Goal: Communication & Community: Answer question/provide support

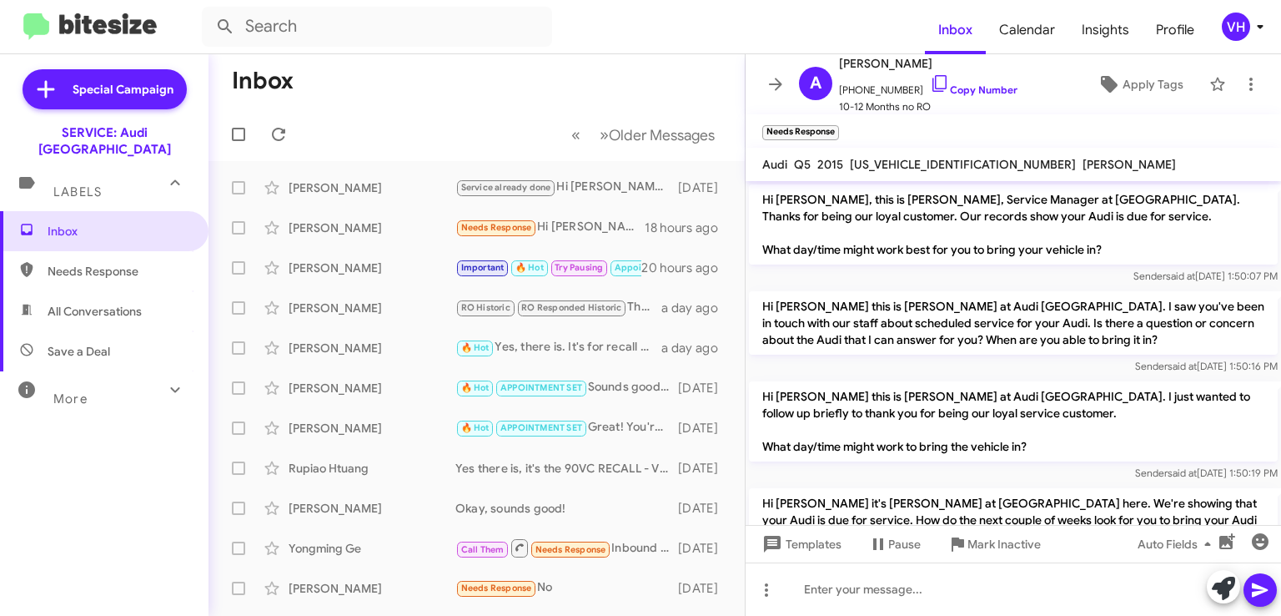
scroll to position [299, 0]
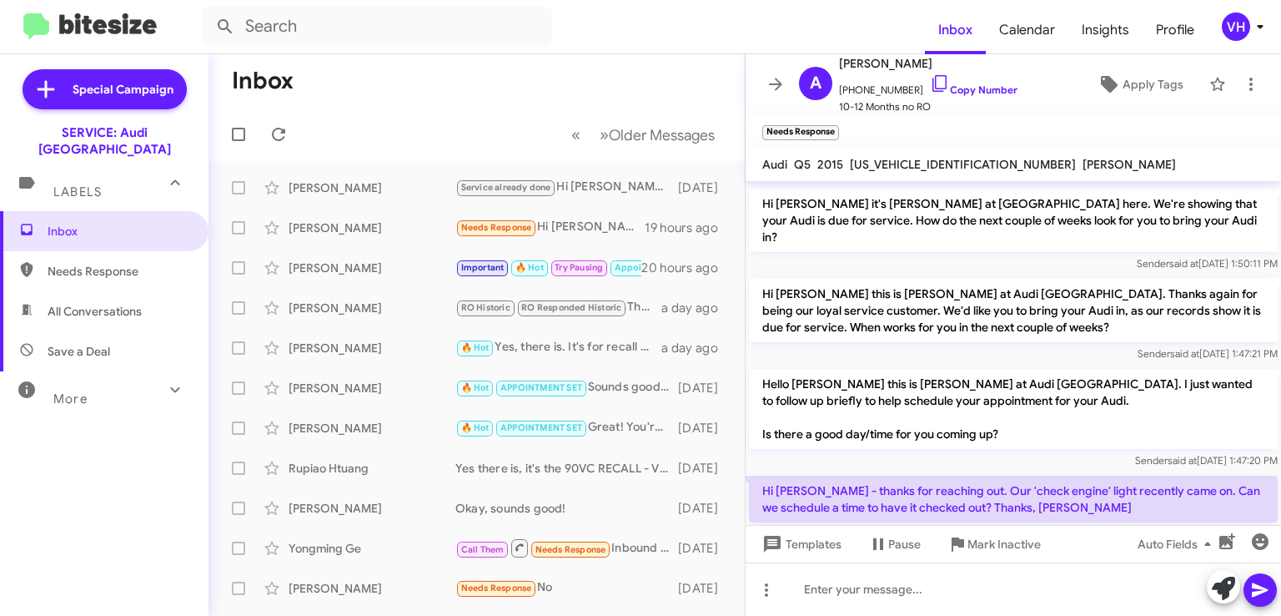
click at [369, 234] on div "[PERSON_NAME]" at bounding box center [372, 227] width 167 height 17
click at [1174, 397] on p "Hello [PERSON_NAME] this is [PERSON_NAME] at Audi [GEOGRAPHIC_DATA]. I just wan…" at bounding box center [1013, 409] width 529 height 80
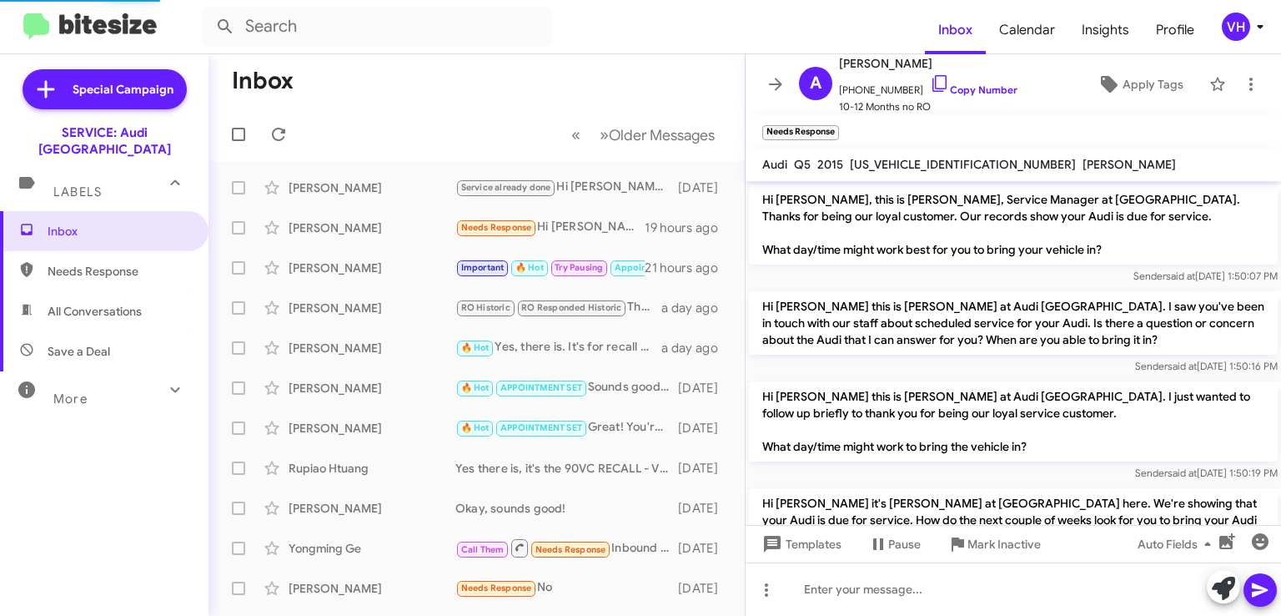
scroll to position [333, 0]
